Goal: Find specific page/section: Find specific page/section

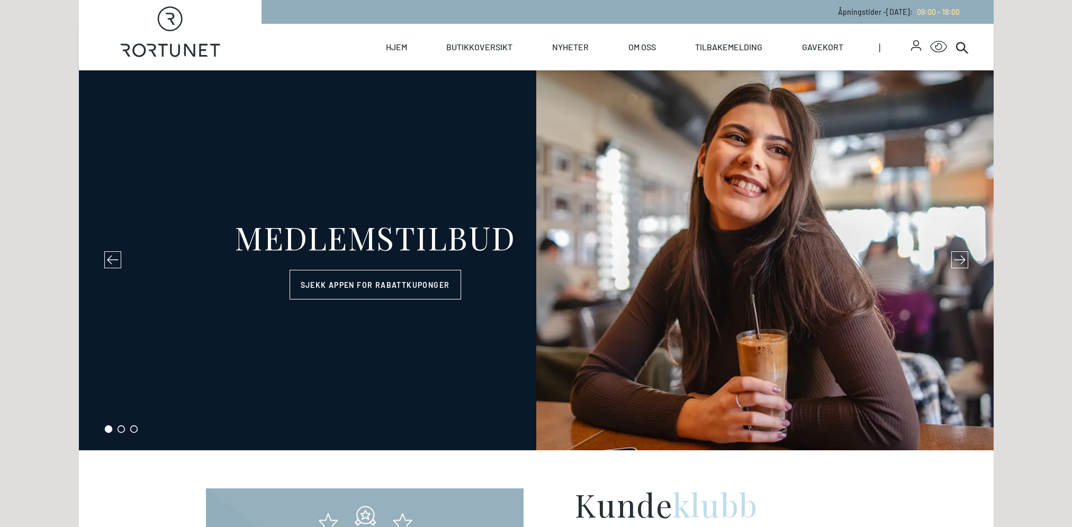
select select "NO"
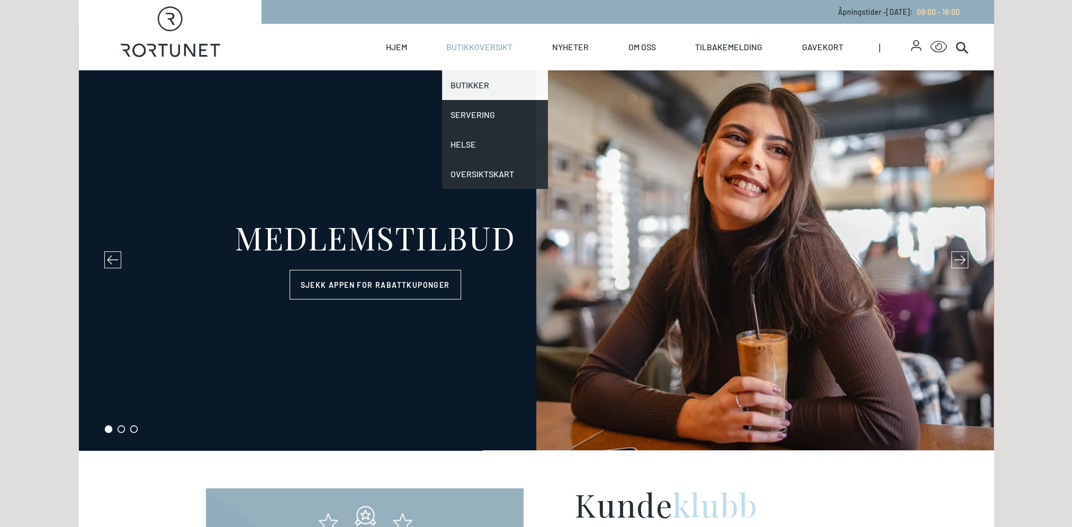
click at [478, 83] on link "Butikker" at bounding box center [495, 85] width 106 height 30
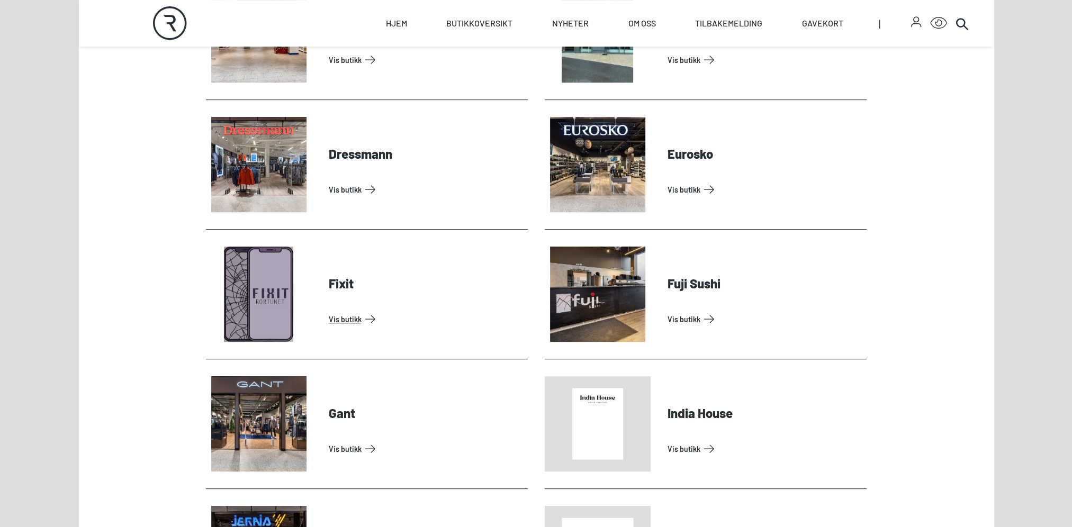
scroll to position [847, 0]
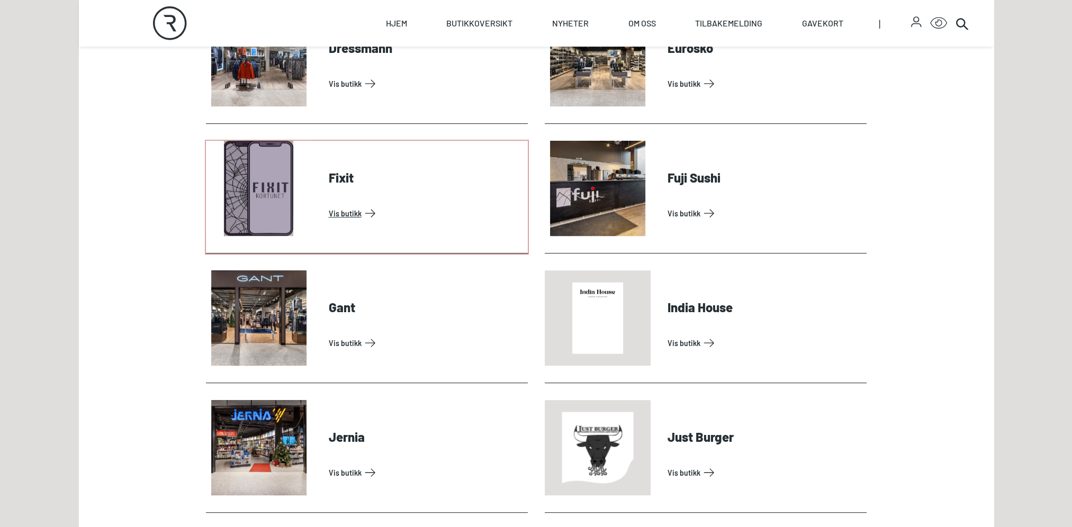
click at [343, 211] on link "Vis butikk" at bounding box center [426, 213] width 195 height 17
